Goal: Transaction & Acquisition: Purchase product/service

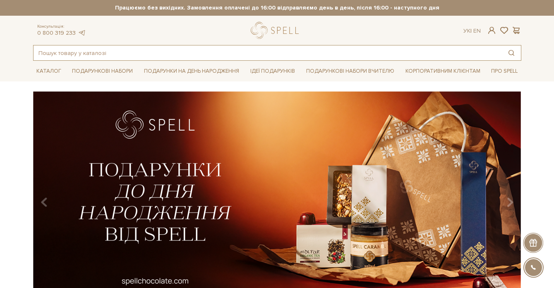
click at [213, 50] on input "text" at bounding box center [267, 52] width 468 height 15
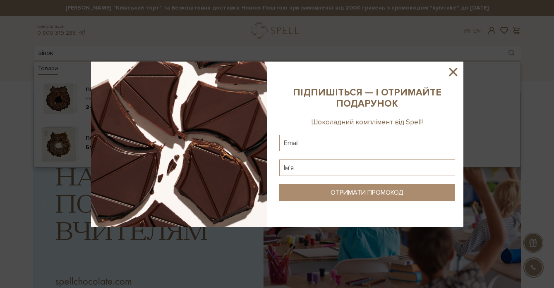
click at [452, 77] on icon at bounding box center [453, 72] width 14 height 14
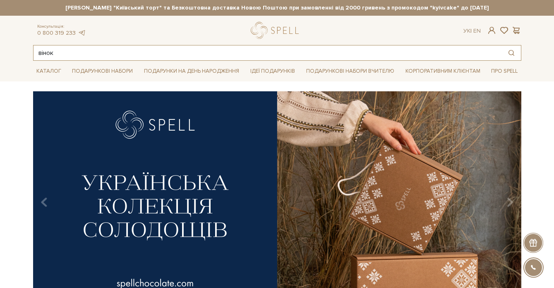
click at [239, 54] on input "вінок" at bounding box center [267, 52] width 468 height 15
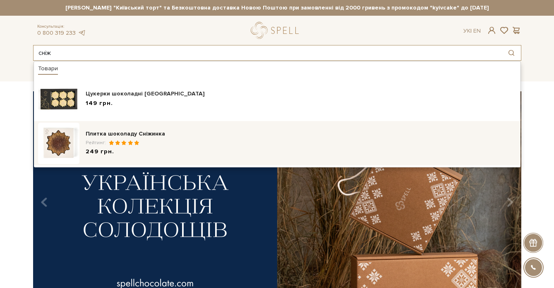
type input "сніж"
click at [150, 148] on div "249 грн." at bounding box center [301, 152] width 430 height 9
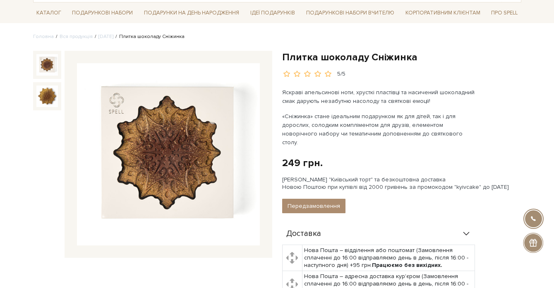
scroll to position [60, 0]
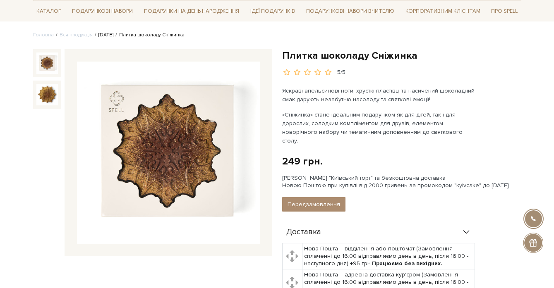
click at [113, 33] on link "[DATE]" at bounding box center [105, 35] width 15 height 6
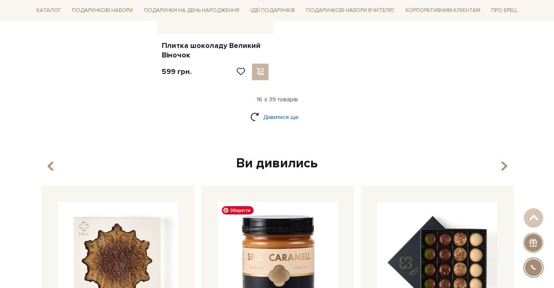
scroll to position [1103, 0]
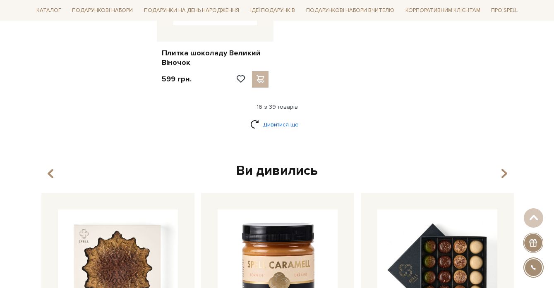
click at [279, 128] on link "Дивитися ще" at bounding box center [277, 124] width 54 height 14
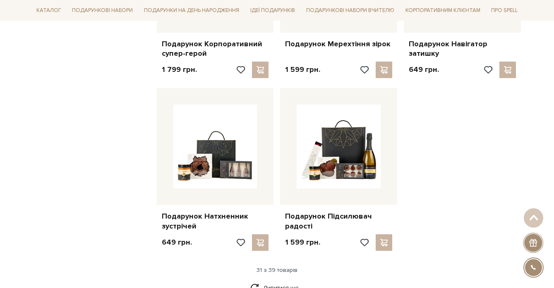
scroll to position [1825, 0]
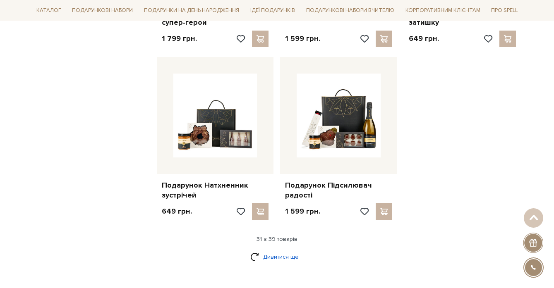
click at [282, 254] on link "Дивитися ще" at bounding box center [277, 257] width 54 height 14
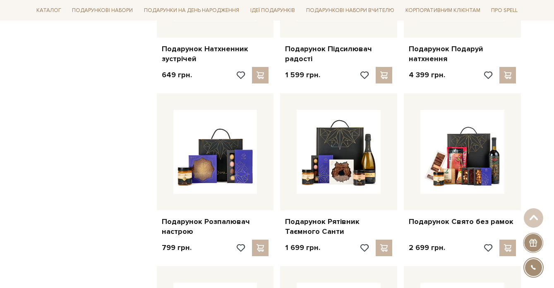
scroll to position [2031, 0]
